Goal: Transaction & Acquisition: Purchase product/service

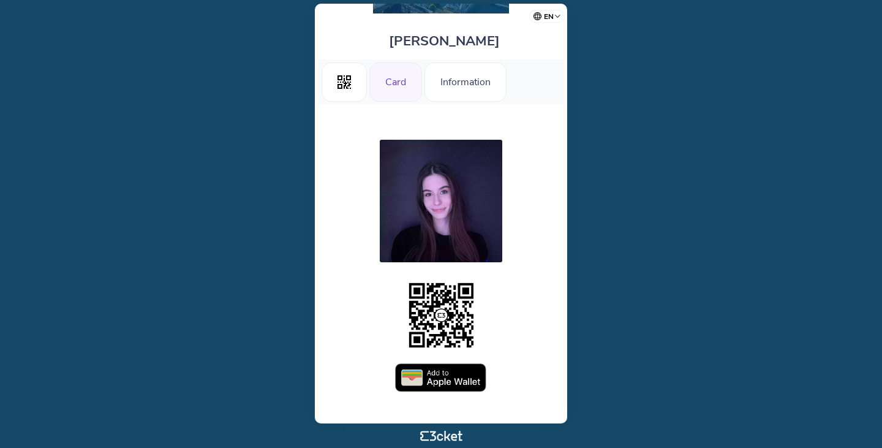
click at [437, 376] on img at bounding box center [441, 377] width 92 height 29
click at [345, 87] on icon ".st0{fill-rule:evenodd;clip-rule:evenodd;}" at bounding box center [343, 81] width 13 height 13
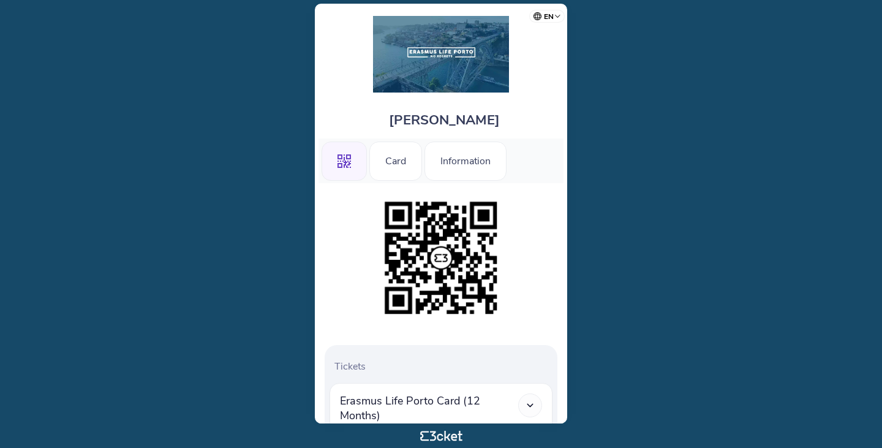
drag, startPoint x: 389, startPoint y: 119, endPoint x: 510, endPoint y: 119, distance: 120.7
click at [510, 119] on div "Giacomo Tessadri" at bounding box center [440, 119] width 245 height 40
copy span "Giacomo Tessadri"
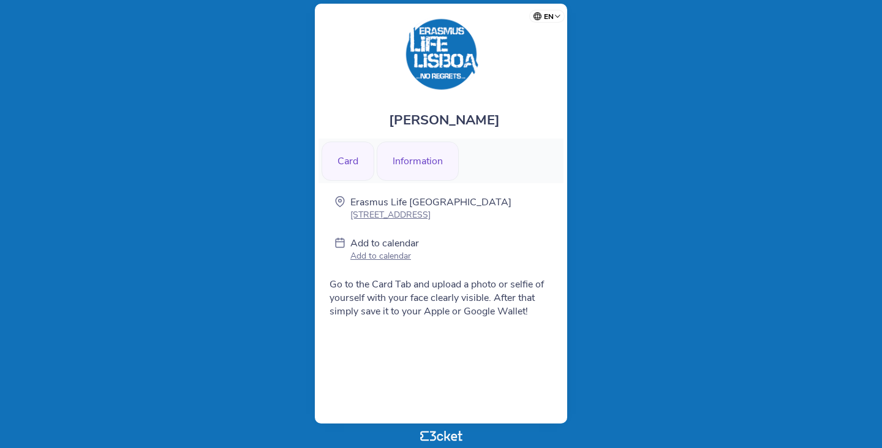
click at [335, 164] on div "Card" at bounding box center [348, 160] width 53 height 39
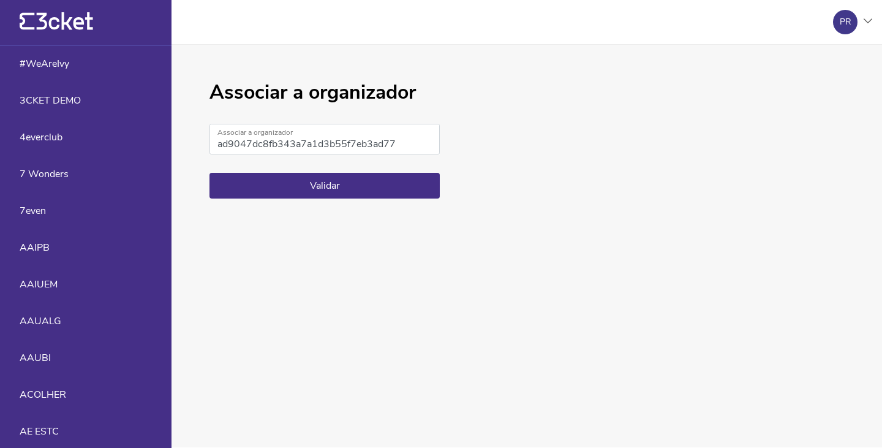
click at [380, 160] on form "ad9047dc8fb343a7a1d3b55f7eb3ad77 Associar a organizador Validar" at bounding box center [324, 161] width 230 height 75
click at [371, 192] on button "Validar" at bounding box center [324, 186] width 230 height 26
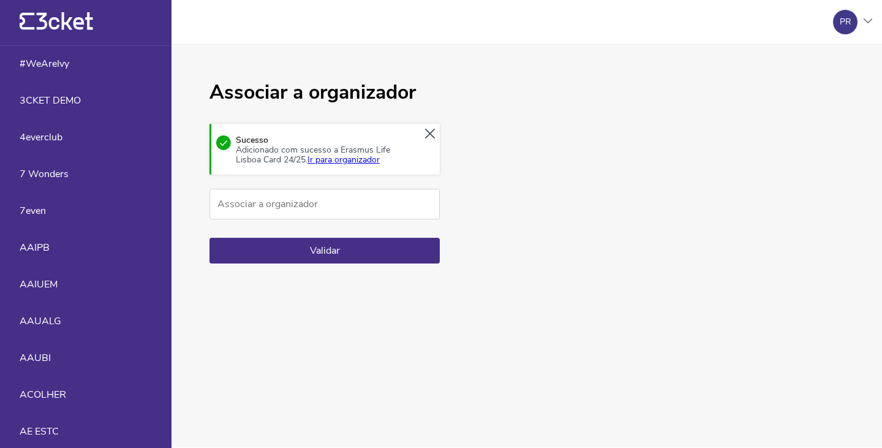
click at [338, 167] on div "Sucesso Adicionado com sucesso a Erasmus Life Lisboa Card 24/25. Ir para organi…" at bounding box center [324, 149] width 230 height 51
click at [336, 158] on link "Ir para organizador" at bounding box center [343, 160] width 72 height 12
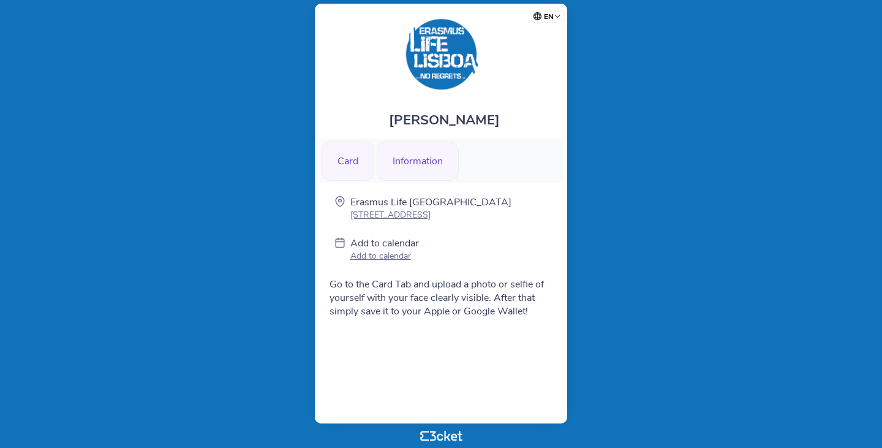
click at [358, 174] on div "Card" at bounding box center [348, 160] width 53 height 39
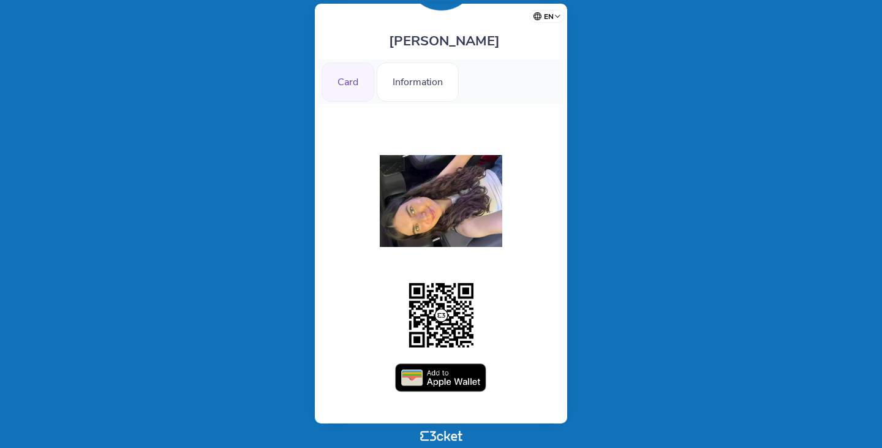
click at [430, 383] on img at bounding box center [441, 377] width 92 height 29
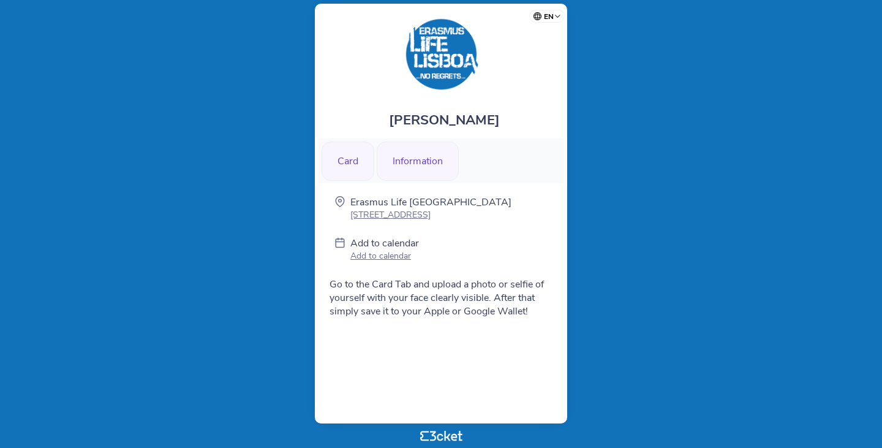
click at [357, 167] on div "Card" at bounding box center [348, 160] width 53 height 39
click at [367, 178] on div "Card" at bounding box center [348, 160] width 53 height 39
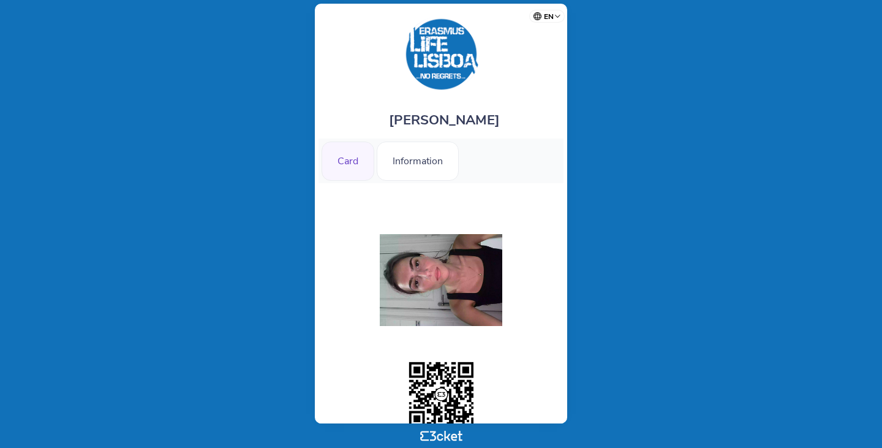
scroll to position [79, 0]
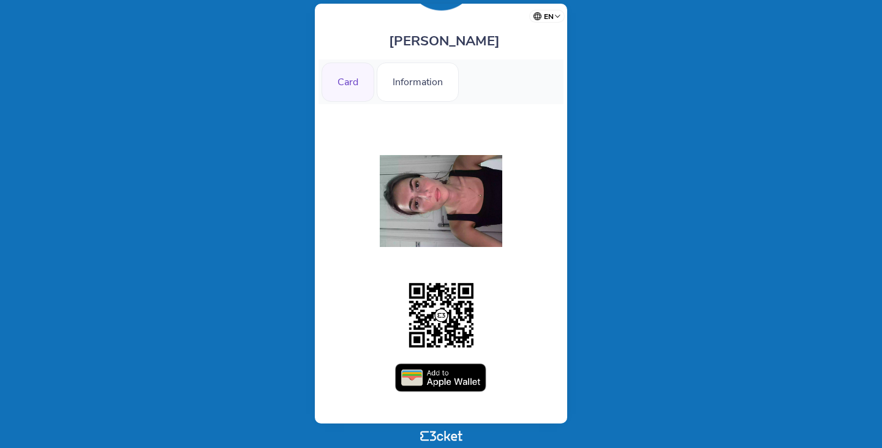
click at [462, 391] on img at bounding box center [441, 377] width 92 height 29
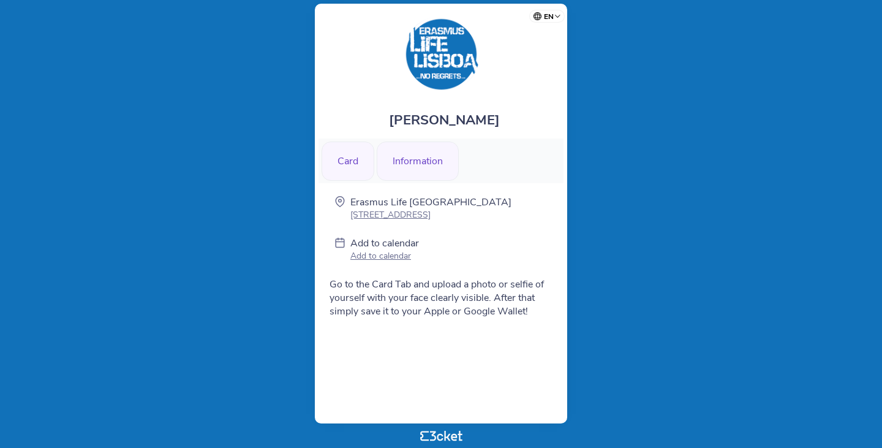
click at [358, 173] on div "Card" at bounding box center [348, 160] width 53 height 39
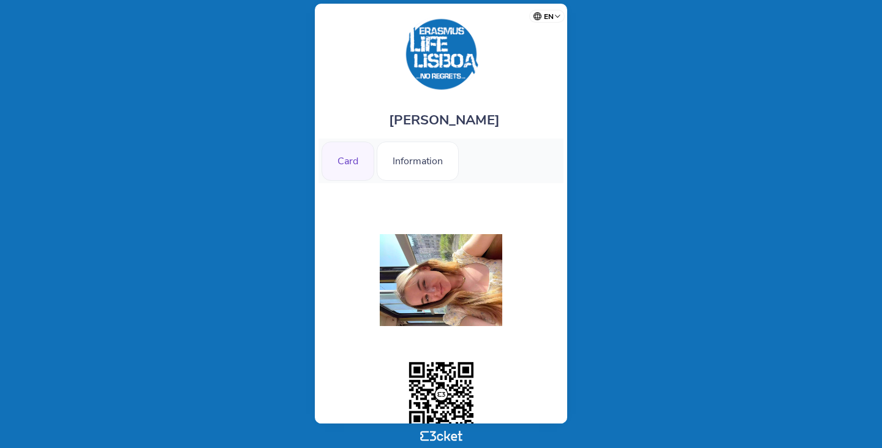
scroll to position [79, 0]
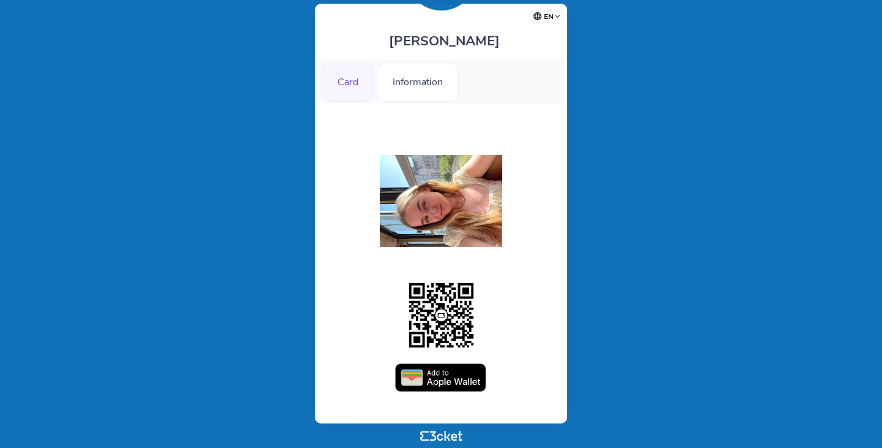
click at [454, 372] on img at bounding box center [441, 377] width 92 height 29
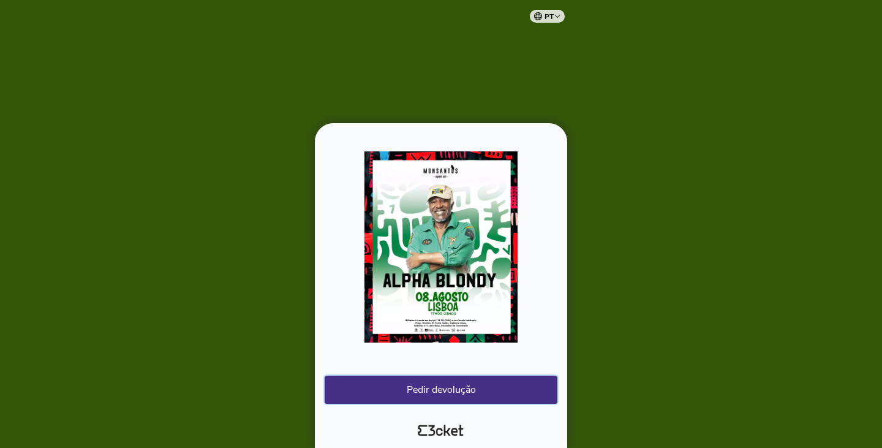
click at [466, 399] on button "Pedir devolução" at bounding box center [441, 389] width 233 height 28
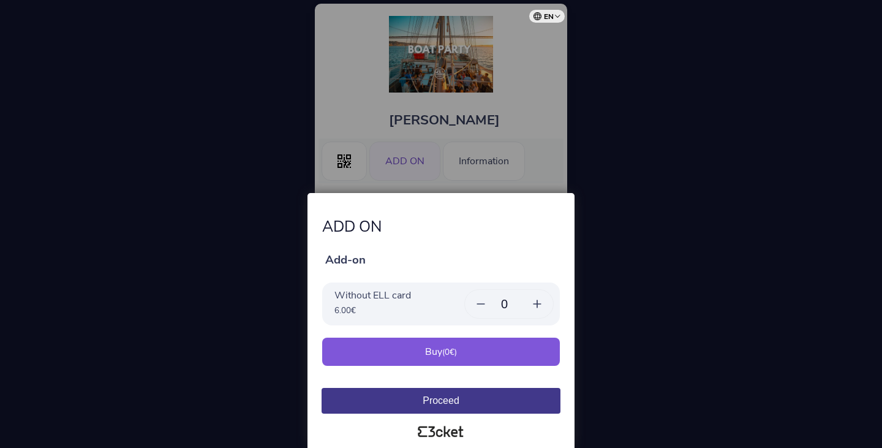
click at [520, 300] on input "0" at bounding box center [509, 304] width 24 height 14
click at [516, 299] on input "0" at bounding box center [509, 304] width 24 height 14
click at [533, 306] on icon at bounding box center [537, 304] width 12 height 12
type input "1"
click at [497, 348] on div "Buy ( 6.00 €)" at bounding box center [441, 351] width 238 height 28
